Goal: Task Accomplishment & Management: Manage account settings

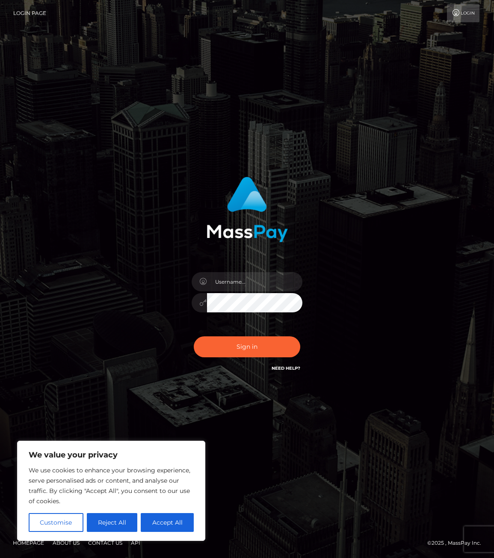
click at [268, 290] on div at bounding box center [247, 298] width 124 height 65
click at [268, 286] on input "text" at bounding box center [255, 281] width 96 height 19
click at [268, 280] on input "text" at bounding box center [255, 281] width 96 height 19
click at [237, 286] on input "text" at bounding box center [255, 281] width 96 height 19
click at [284, 276] on input "experimentx07alien" at bounding box center [255, 281] width 96 height 19
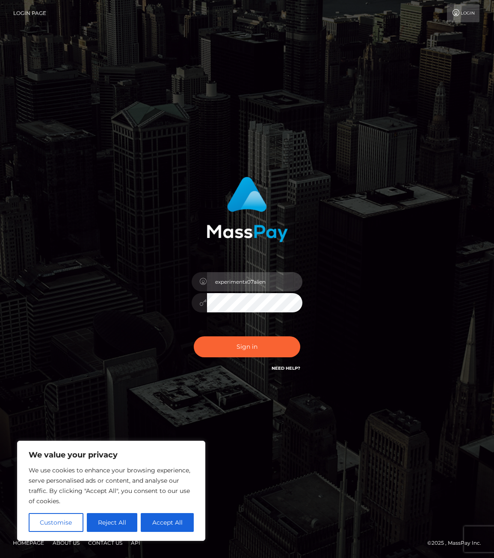
drag, startPoint x: 278, startPoint y: 277, endPoint x: 179, endPoint y: 269, distance: 98.8
click at [179, 269] on div "experimentx07alien Sign in" at bounding box center [247, 274] width 186 height 209
click at [275, 279] on input "ismultistreaming@" at bounding box center [255, 281] width 96 height 19
click at [290, 282] on input "ismultistreaming@" at bounding box center [255, 281] width 96 height 19
click at [278, 280] on input "ismultistreaming@|¬¬" at bounding box center [255, 281] width 96 height 19
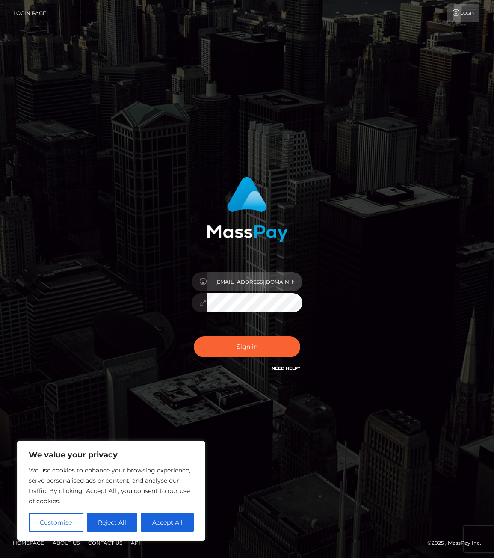
type input "[EMAIL_ADDRESS][DOMAIN_NAME]"
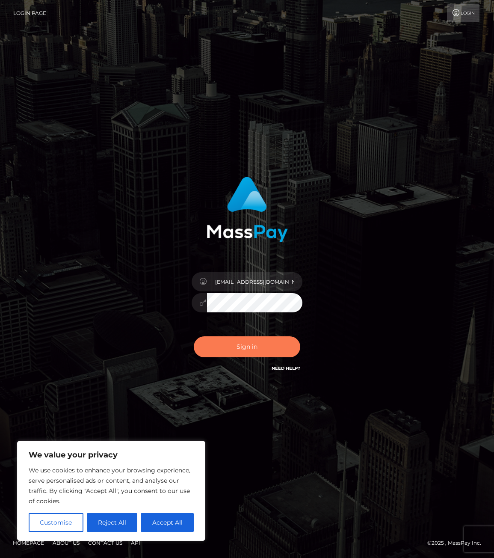
click at [267, 341] on button "Sign in" at bounding box center [247, 346] width 107 height 21
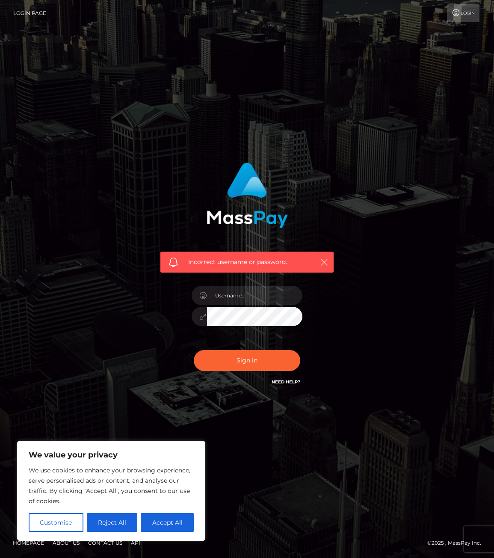
click at [325, 262] on icon "button" at bounding box center [324, 262] width 9 height 9
click at [243, 298] on input "text" at bounding box center [255, 295] width 96 height 19
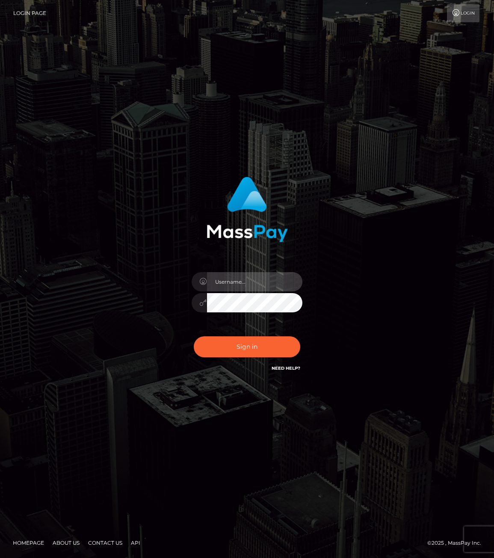
click at [239, 289] on input "text" at bounding box center [255, 281] width 96 height 19
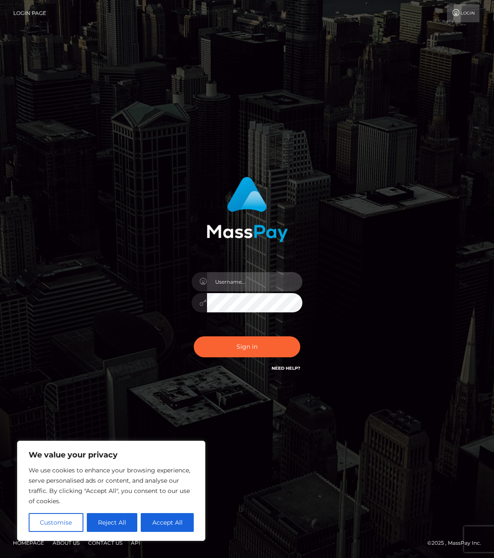
type input "[EMAIL_ADDRESS][DOMAIN_NAME]"
click at [248, 351] on button "Sign in" at bounding box center [247, 346] width 107 height 21
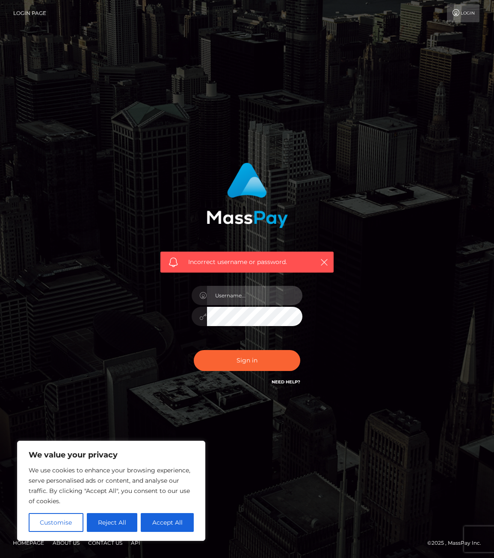
click at [248, 290] on input "text" at bounding box center [255, 295] width 96 height 19
